Goal: Register for event/course

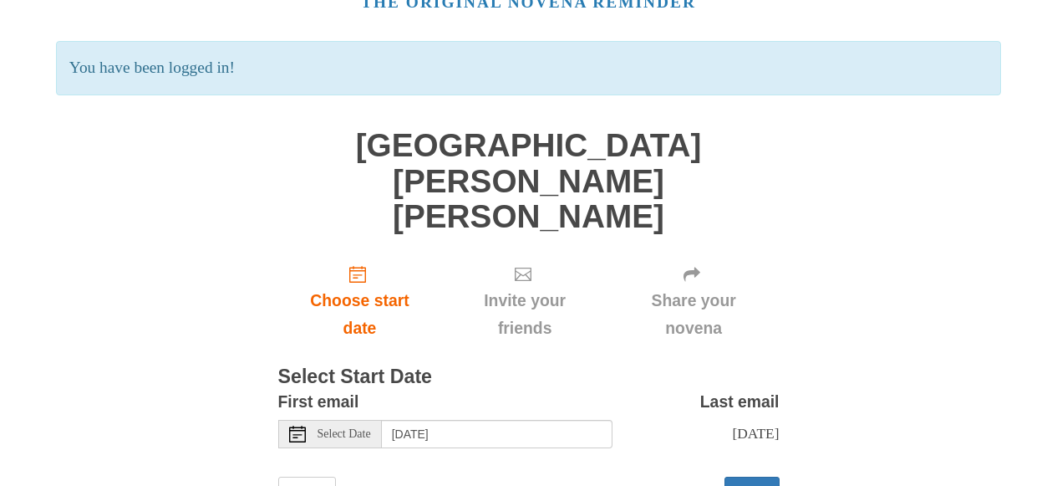
scroll to position [93, 0]
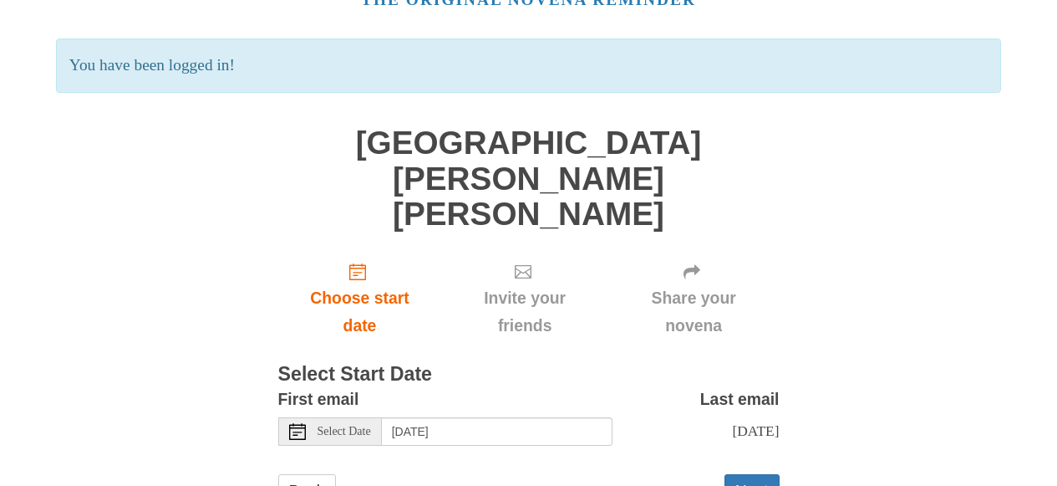
click at [306, 417] on div "Select Date" at bounding box center [330, 431] width 104 height 28
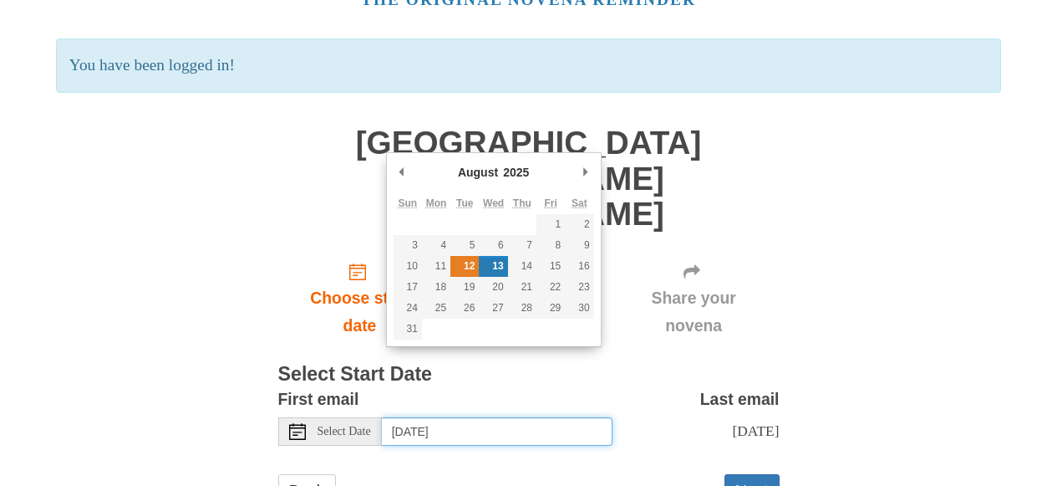
type input "[DATE]"
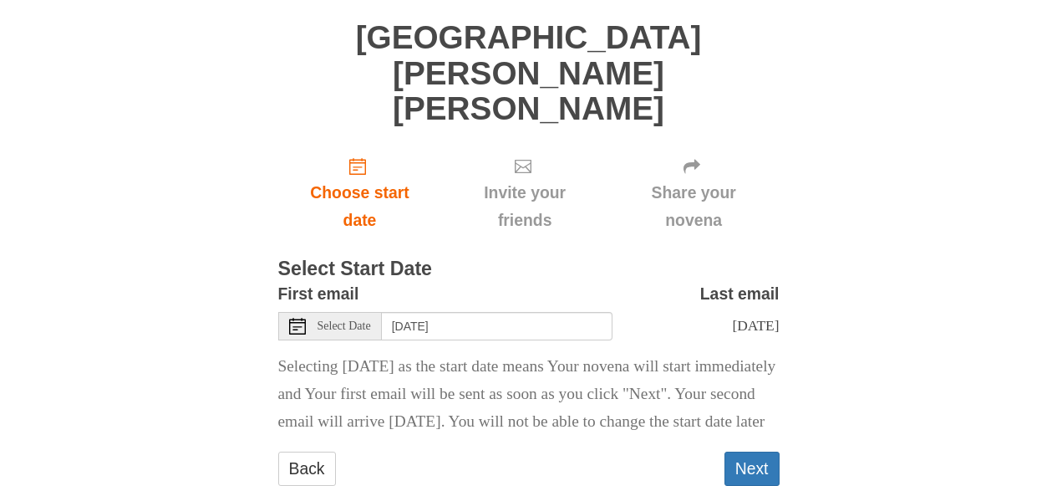
scroll to position [203, 0]
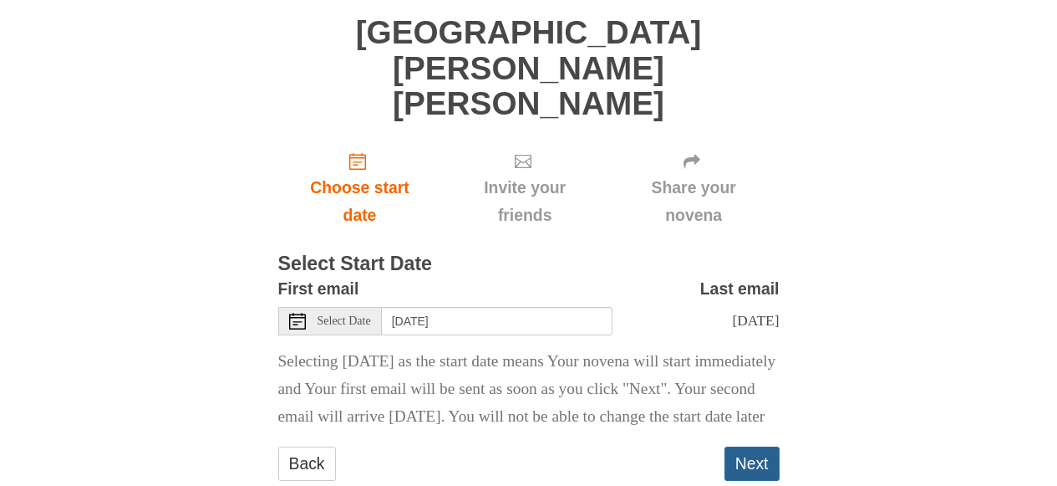
click at [747, 446] on button "Next" at bounding box center [752, 463] width 55 height 34
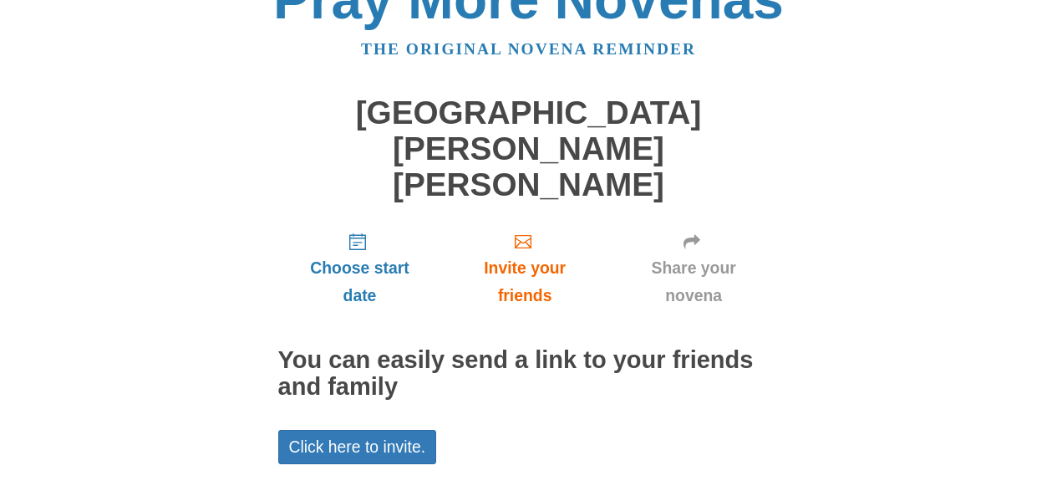
scroll to position [109, 0]
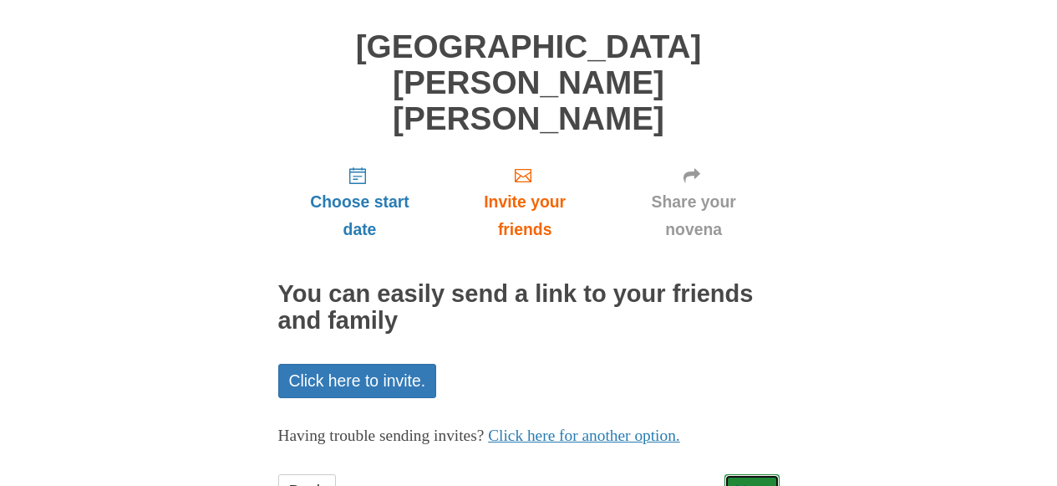
click at [747, 474] on link "Next" at bounding box center [752, 491] width 55 height 34
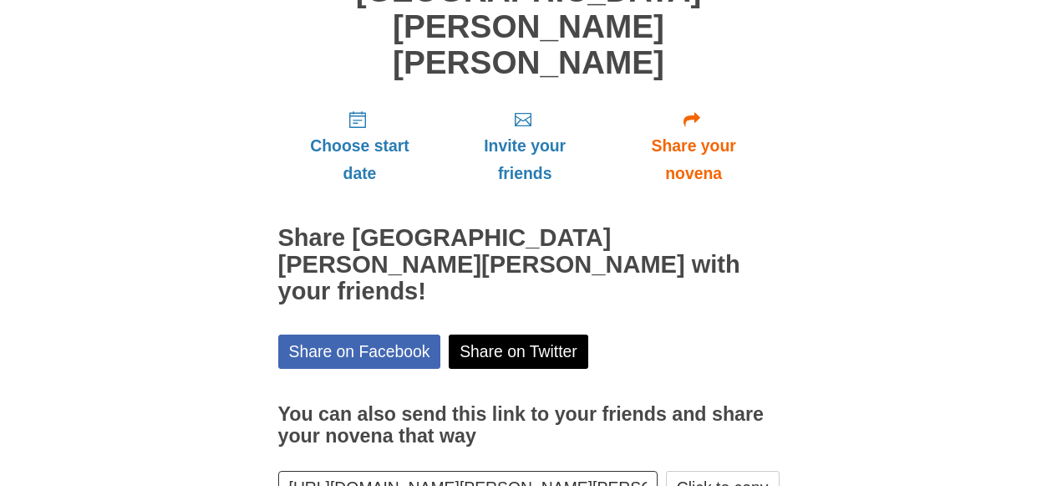
scroll to position [186, 0]
